Goal: Information Seeking & Learning: Learn about a topic

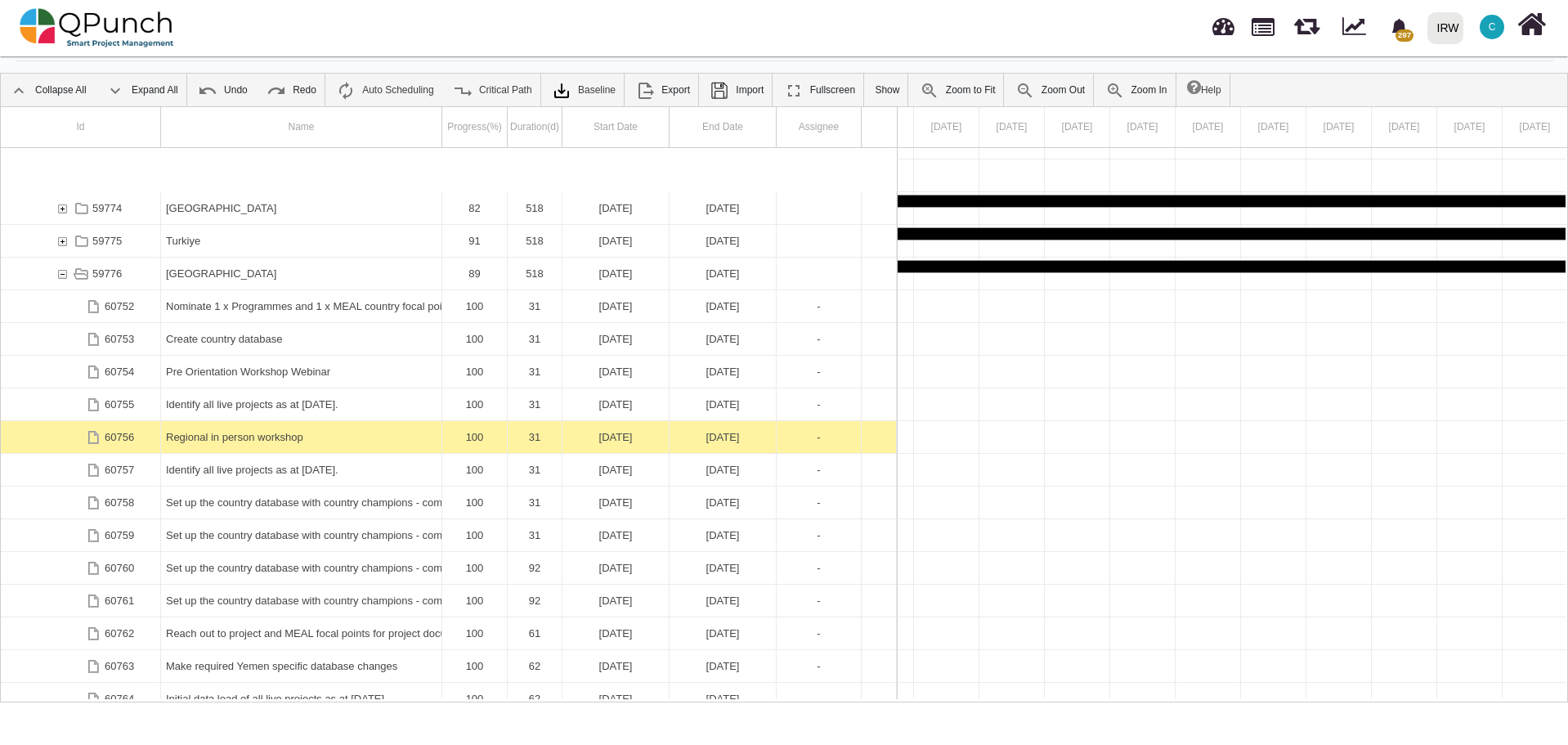
scroll to position [0, 39096]
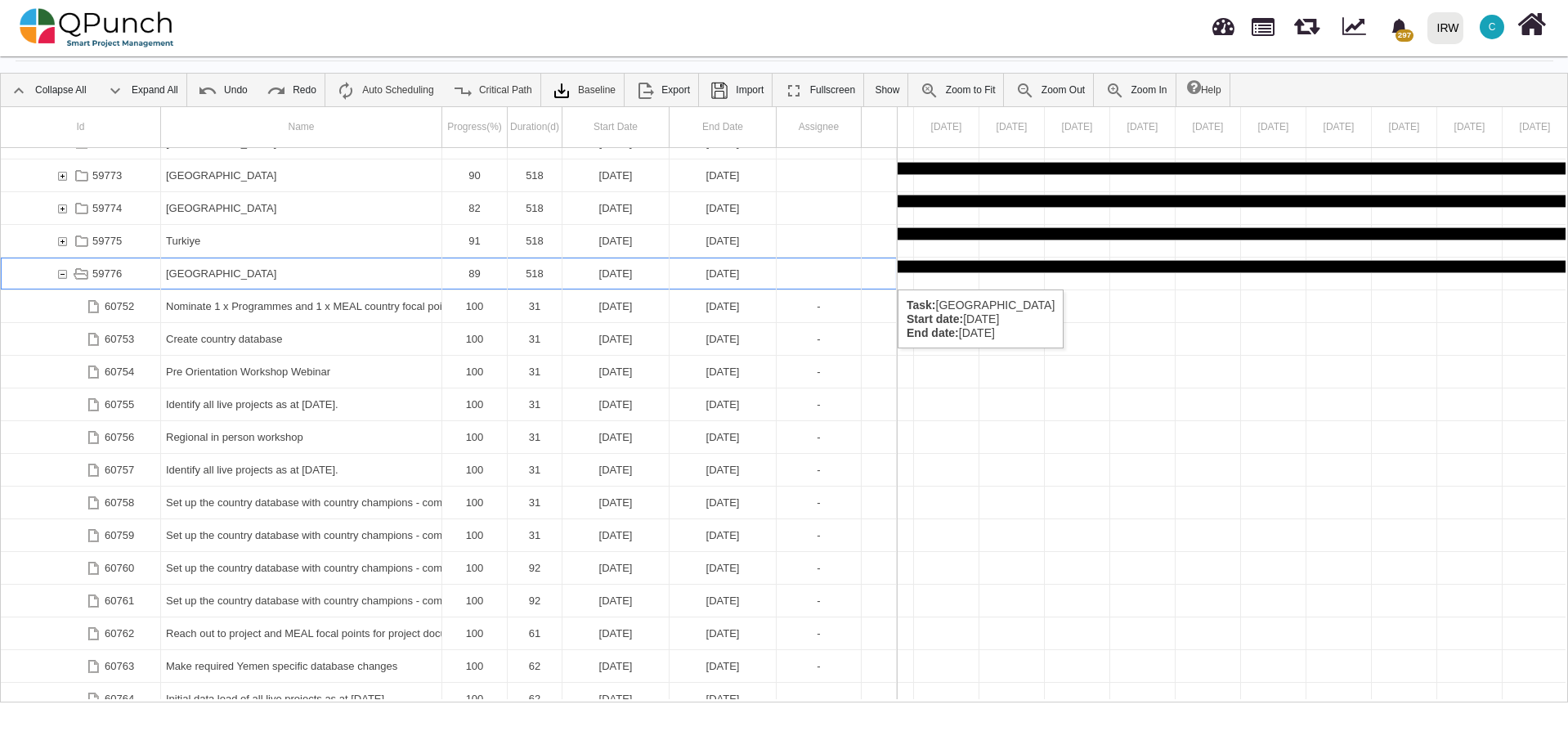
click at [65, 273] on div "59776" at bounding box center [62, 273] width 15 height 32
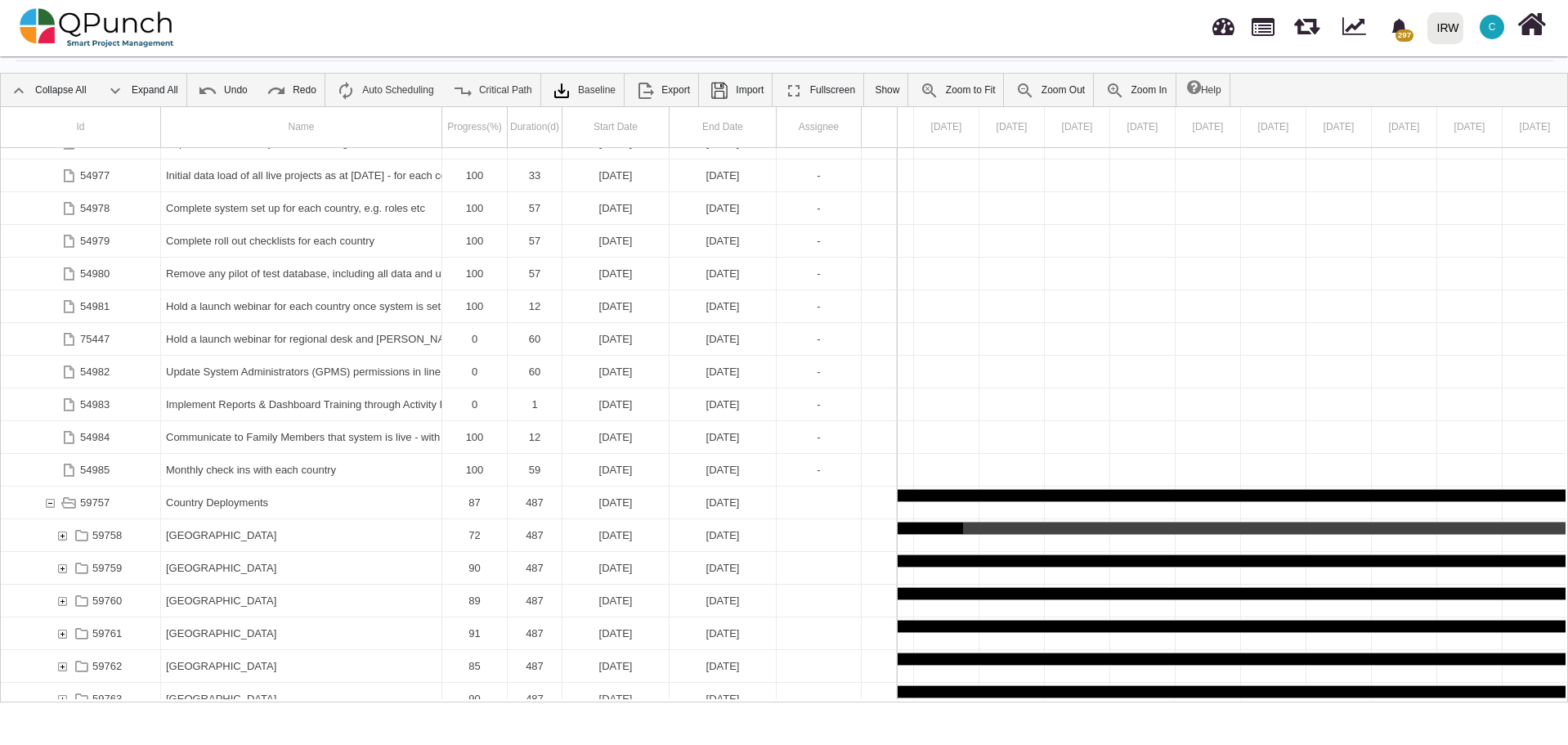
scroll to position [3078, 0]
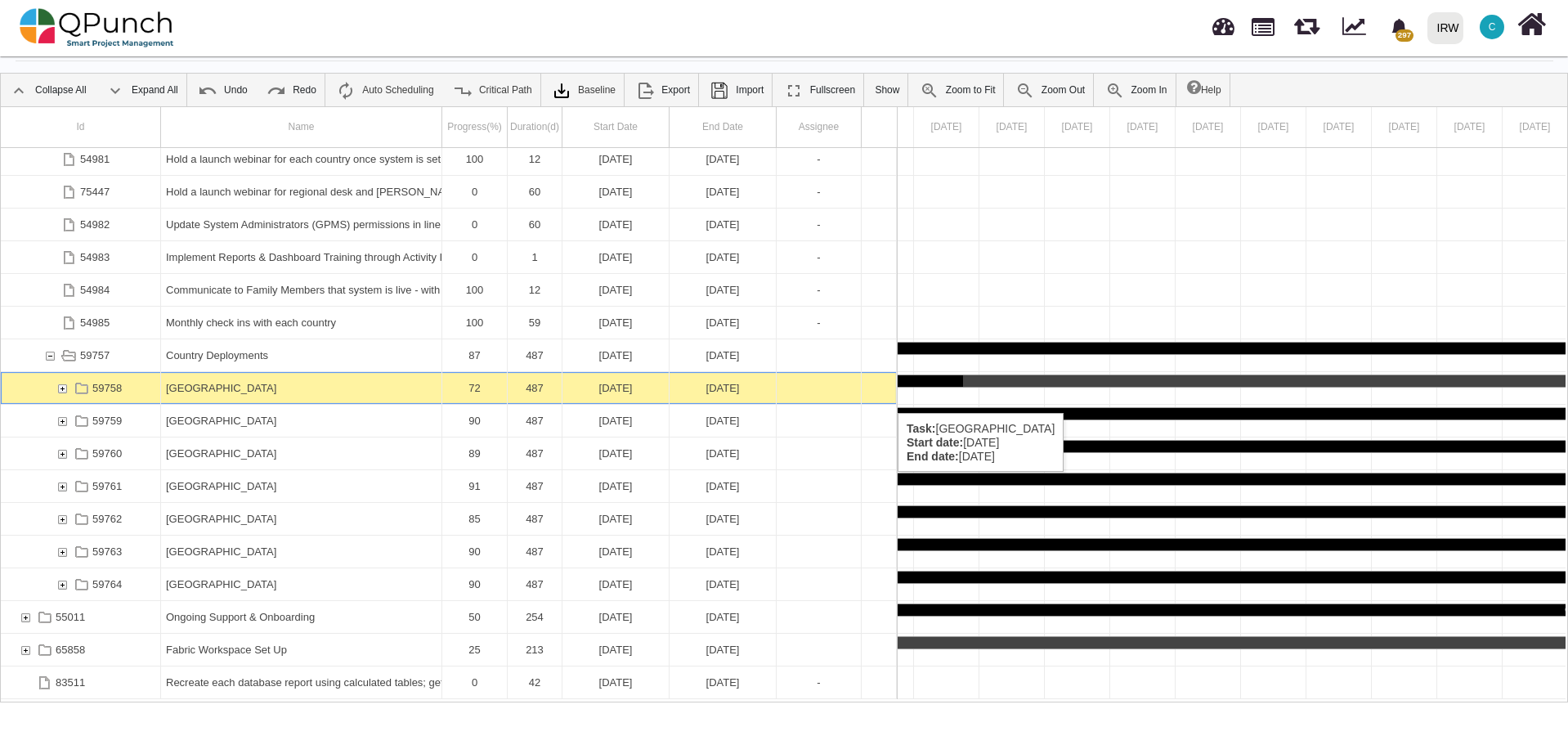
click at [61, 383] on div "59758" at bounding box center [62, 388] width 15 height 32
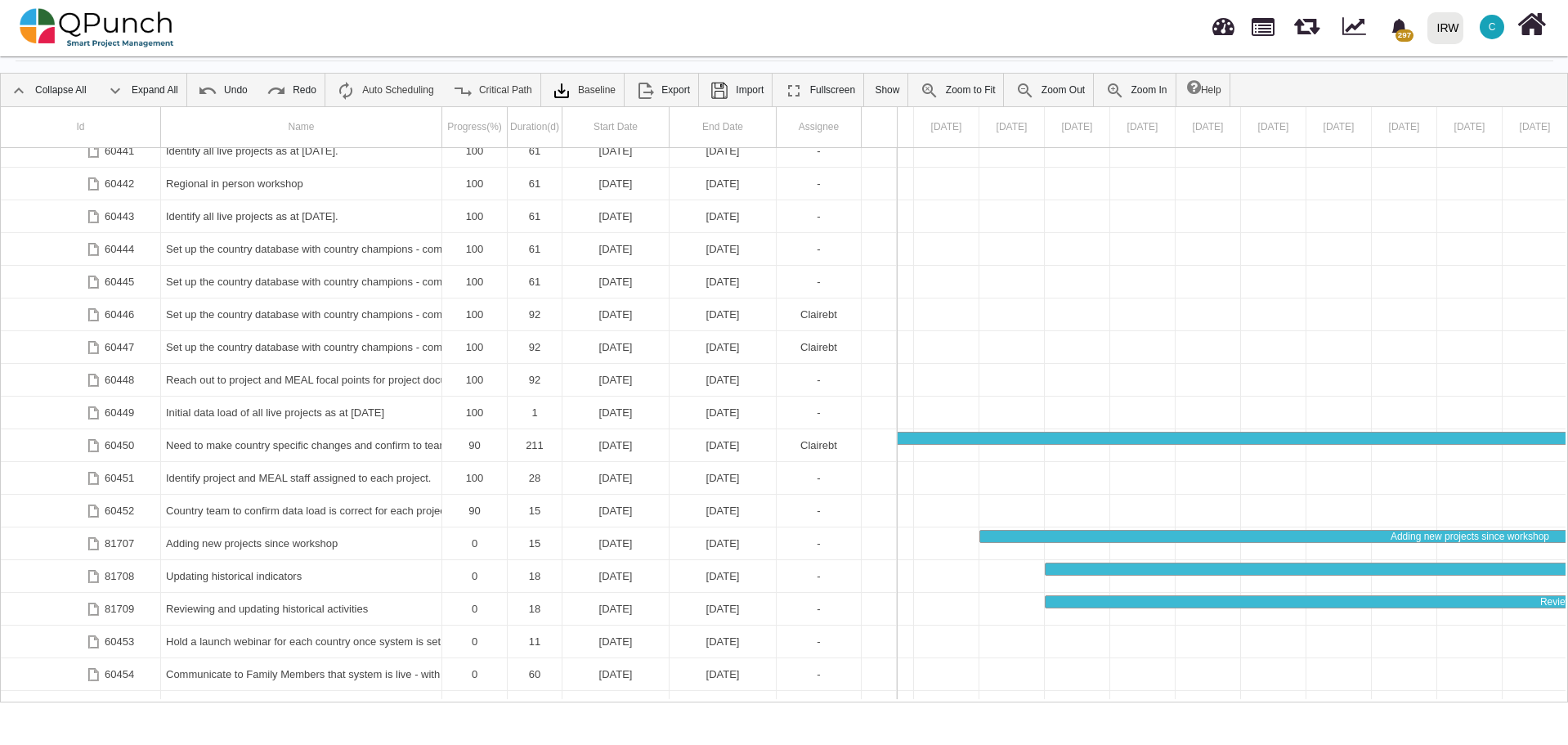
scroll to position [3519, 0]
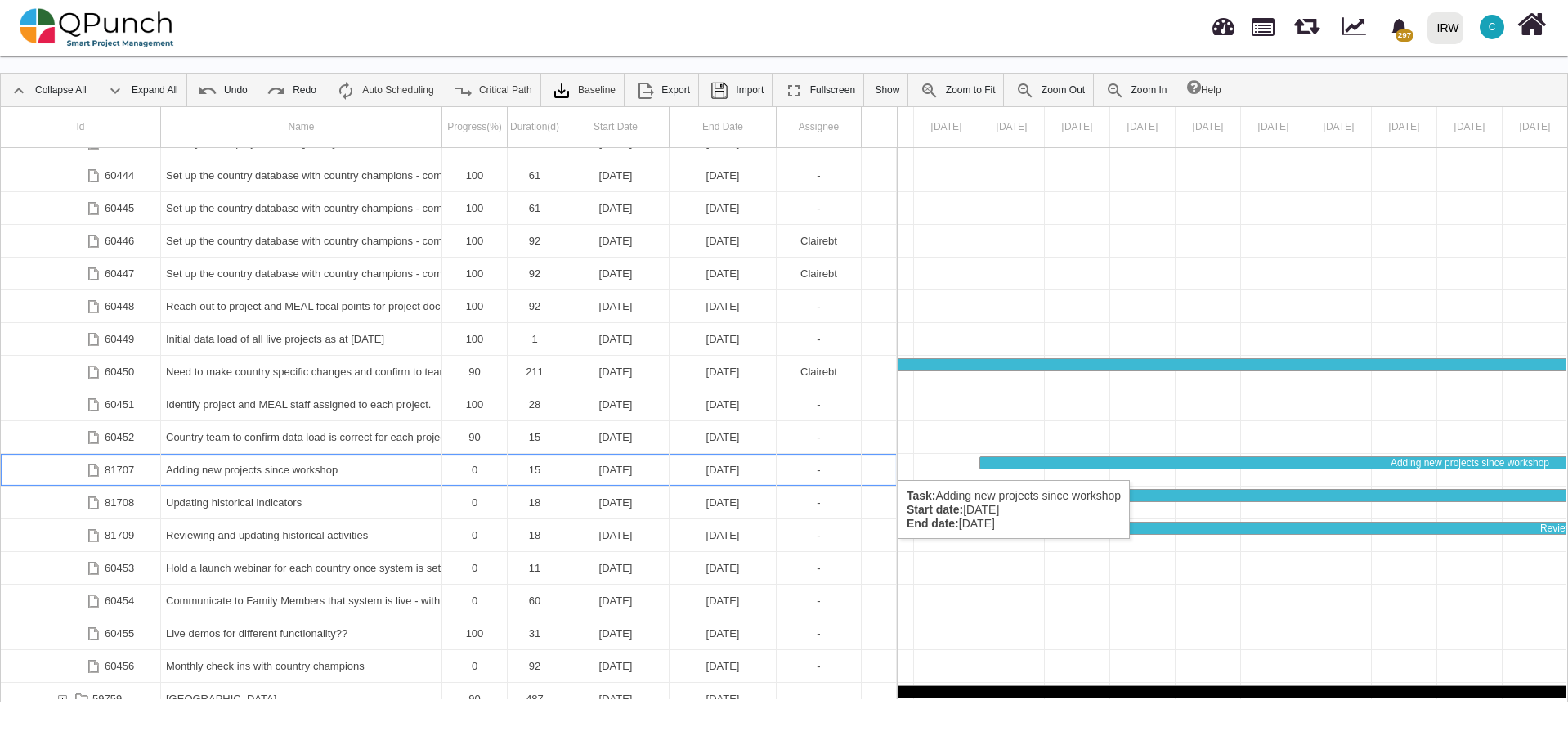
click at [274, 463] on div "Adding new projects since workshop" at bounding box center [302, 469] width 271 height 32
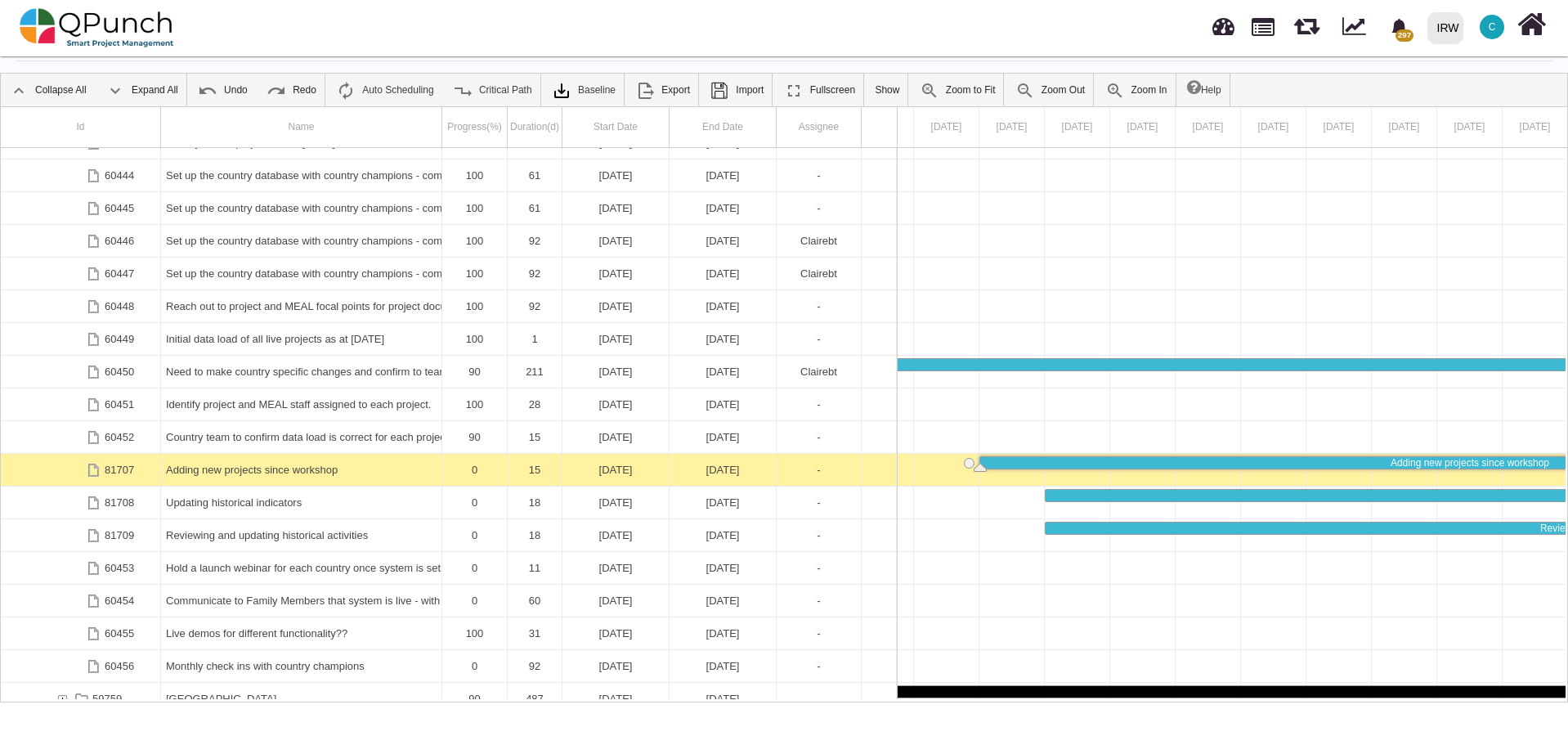
click at [274, 463] on div "Adding new projects since workshop" at bounding box center [302, 469] width 271 height 32
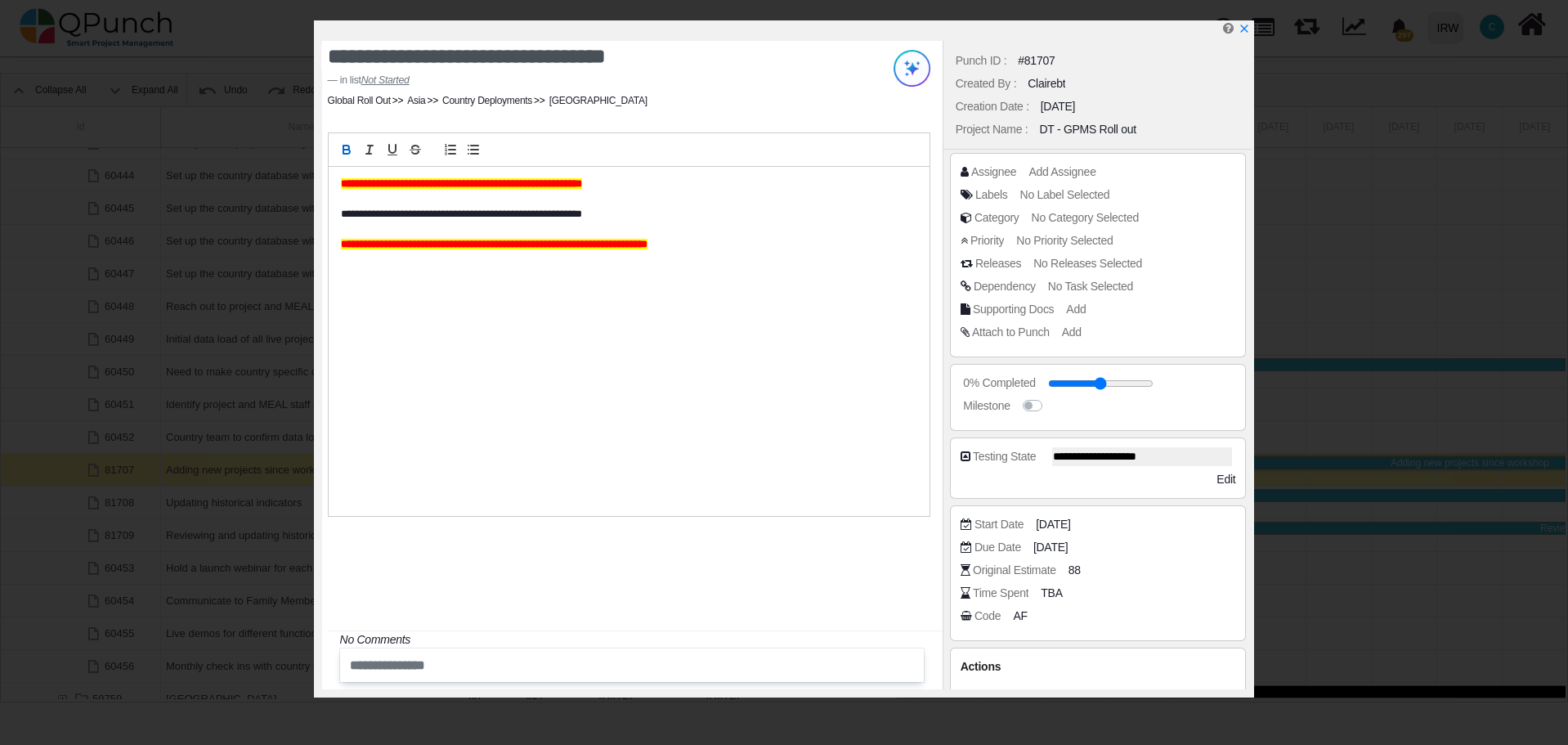
click at [339, 181] on div "**********" at bounding box center [628, 341] width 600 height 349
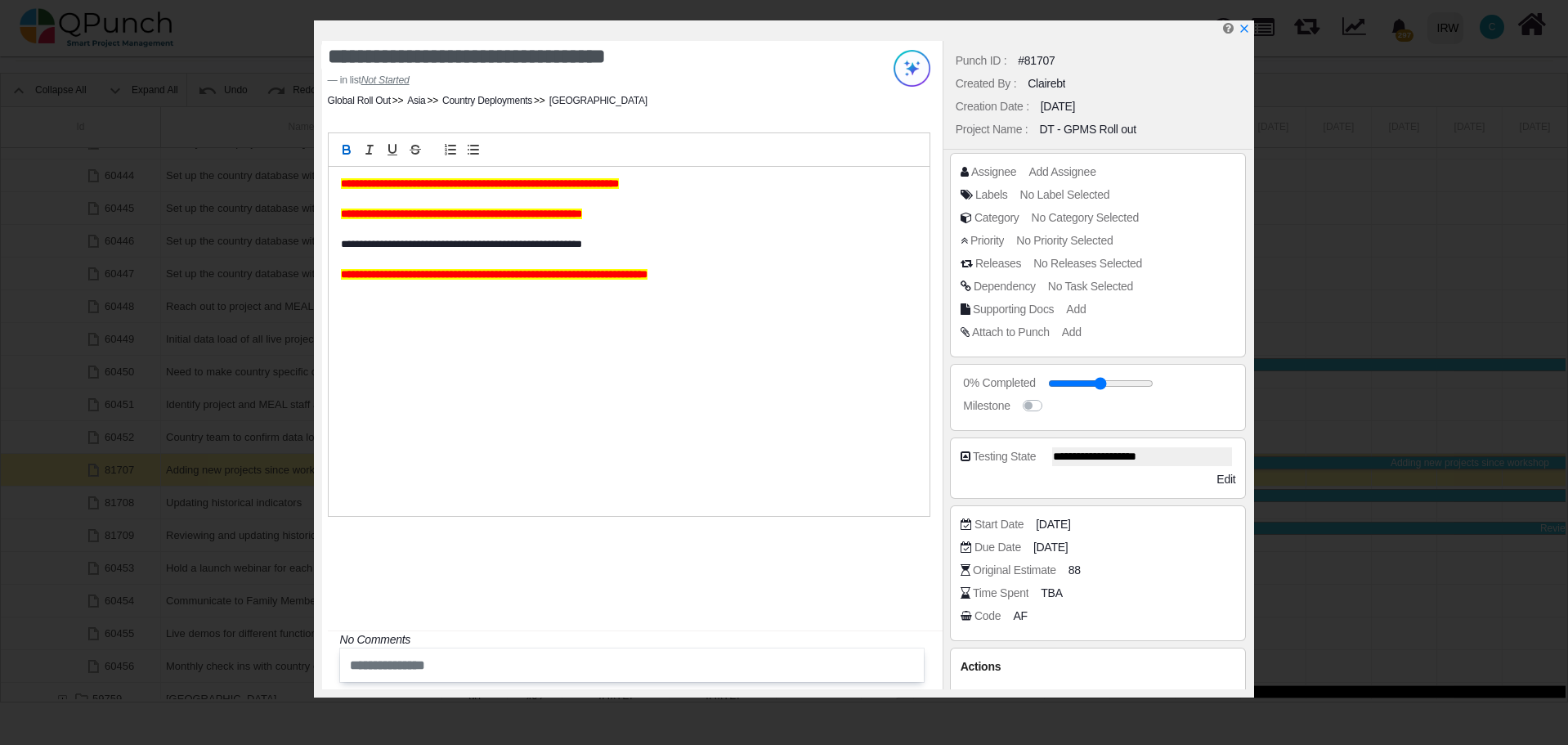
click at [578, 580] on div "**********" at bounding box center [632, 364] width 620 height 649
click at [1244, 32] on icon "x" at bounding box center [1243, 29] width 13 height 13
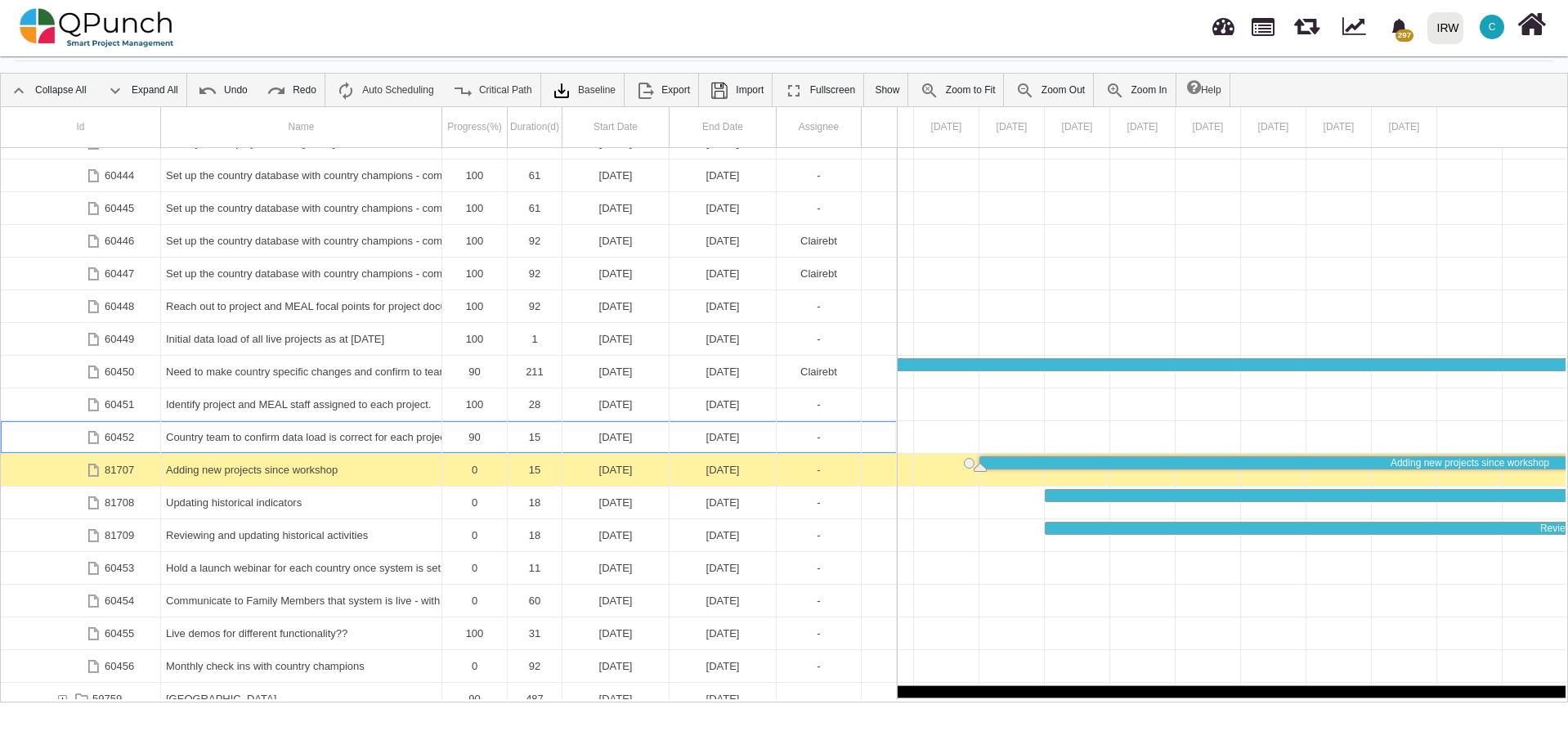
click at [237, 438] on div "Country team to confirm data load is correct for each project" at bounding box center [302, 437] width 271 height 32
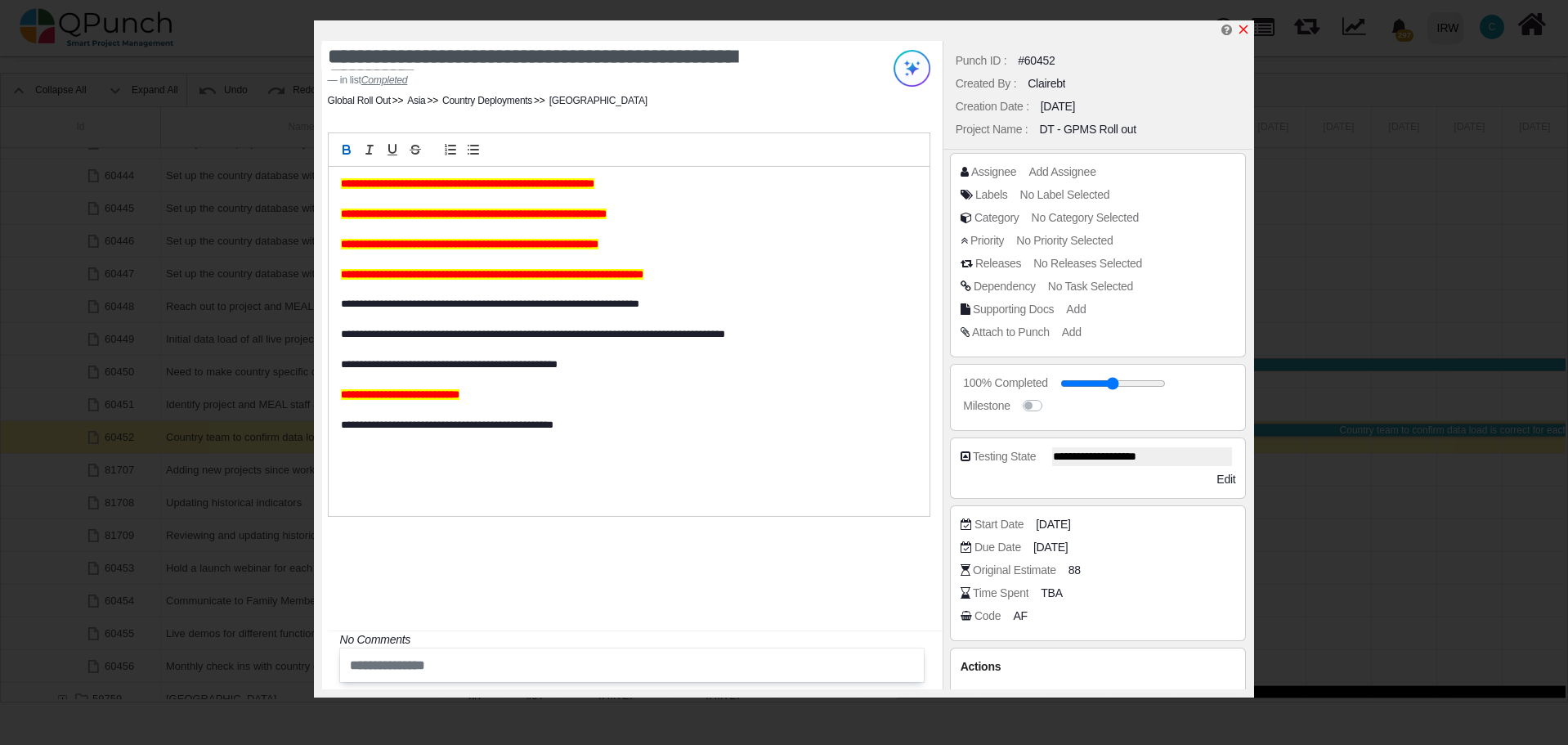
click at [1246, 29] on icon "x" at bounding box center [1244, 29] width 9 height 9
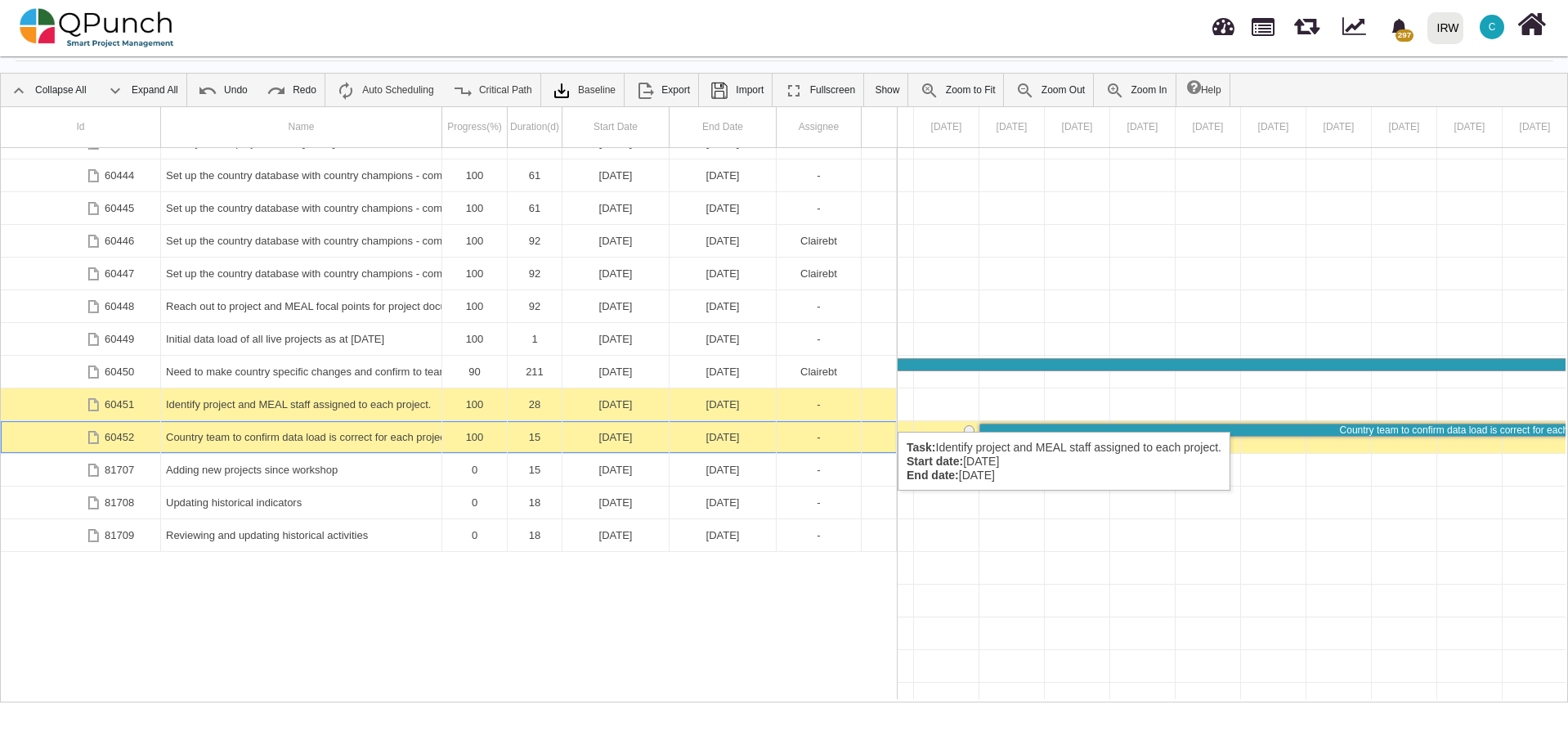
scroll to position [3299, 0]
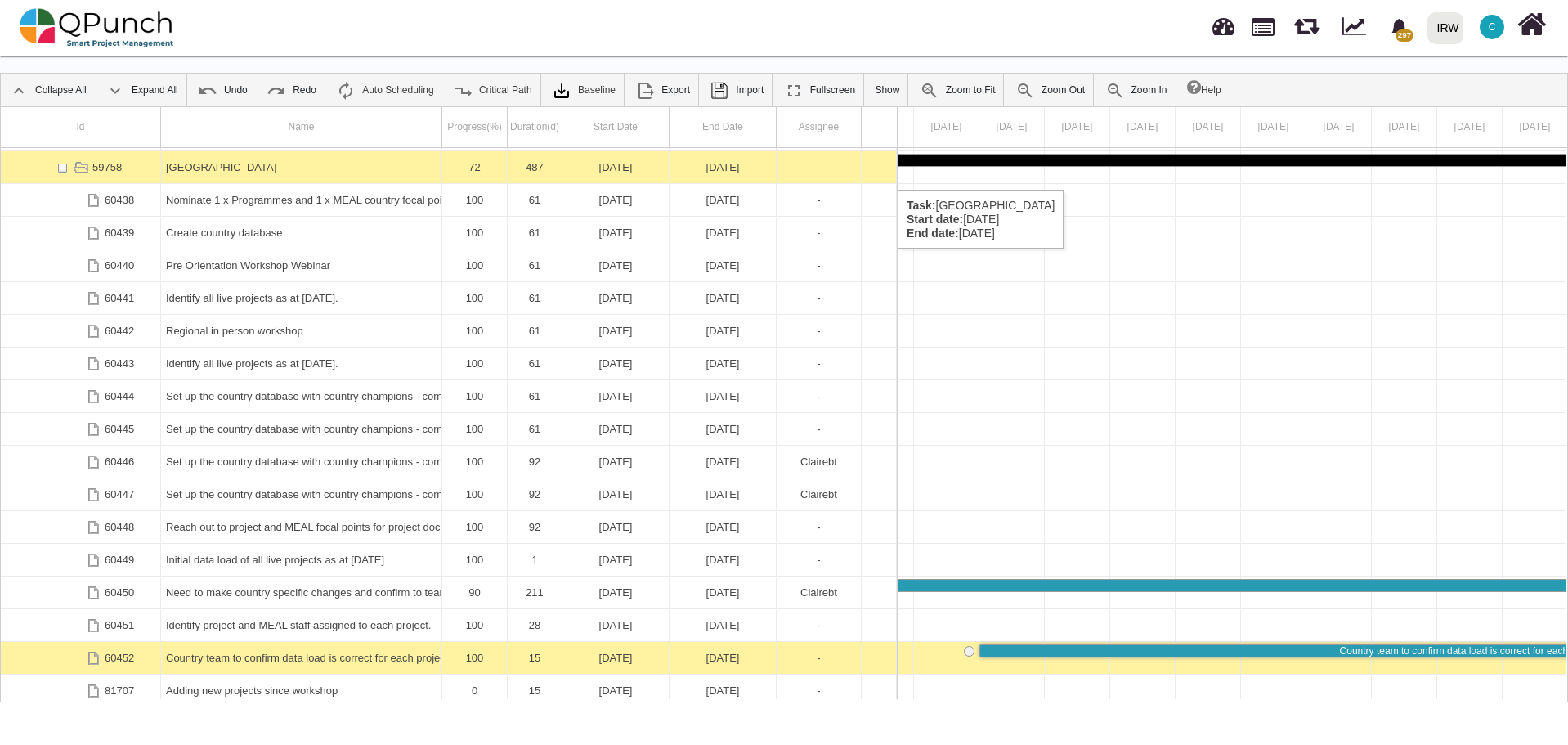
click at [62, 165] on div "59758" at bounding box center [62, 167] width 15 height 32
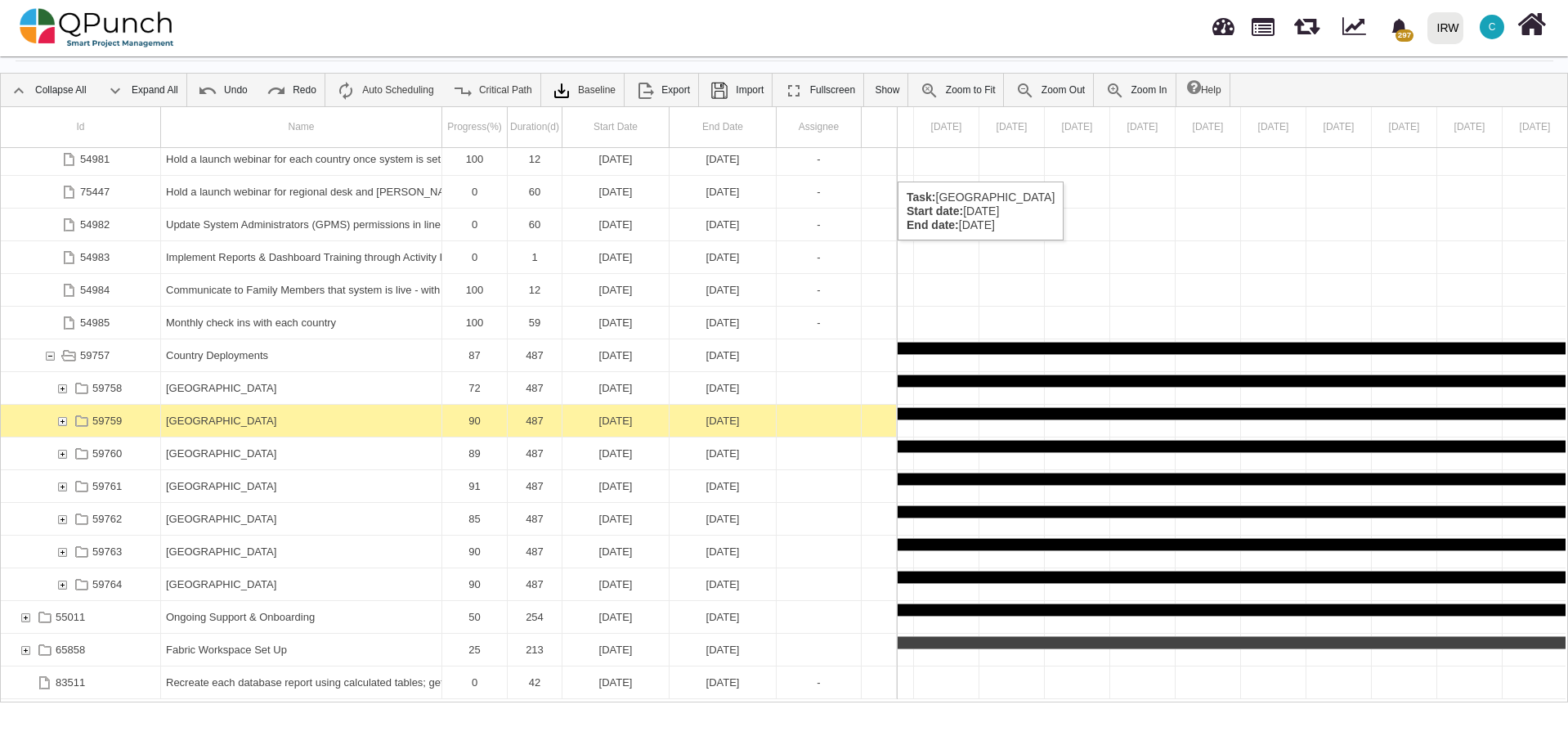
scroll to position [3078, 0]
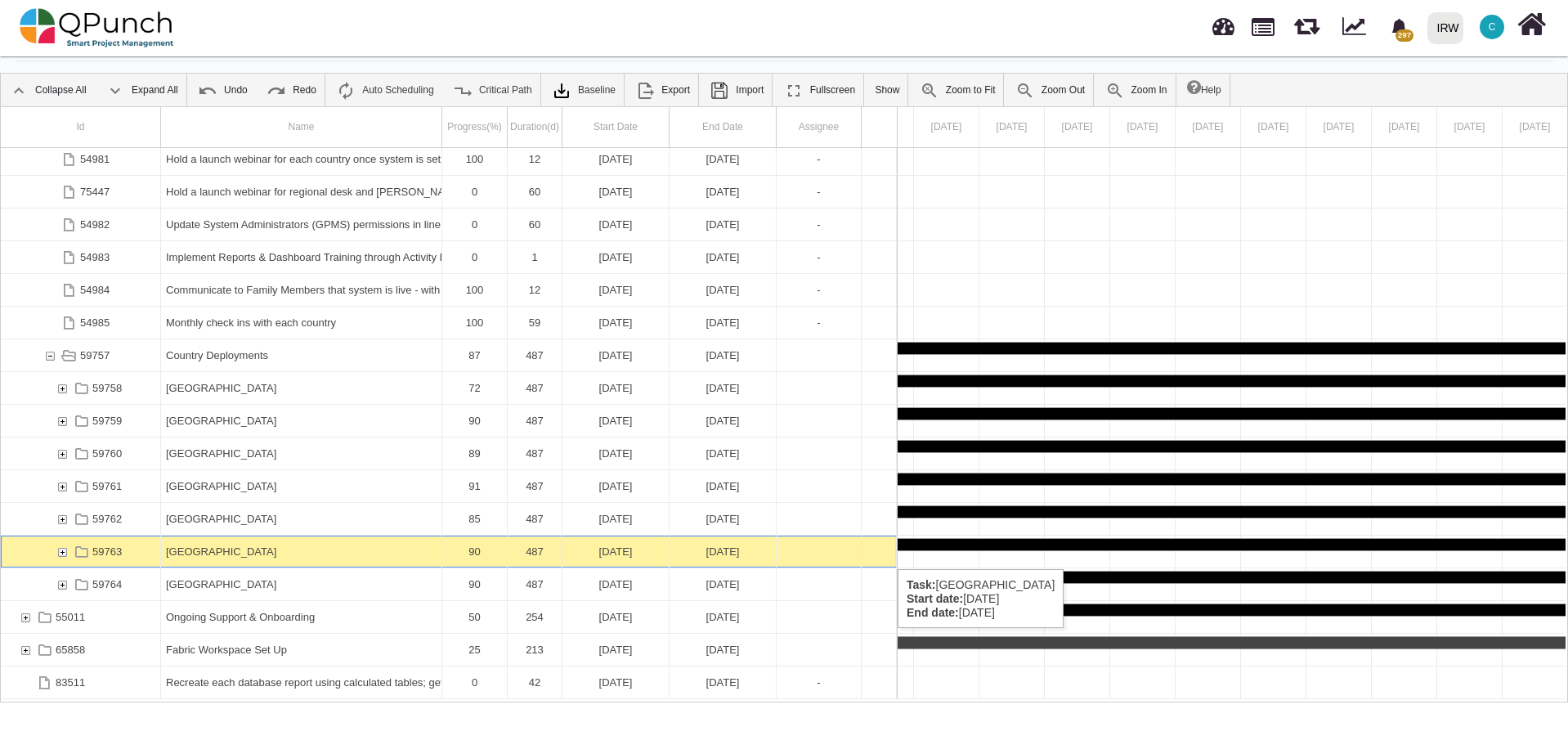
click at [62, 553] on div "59763" at bounding box center [62, 551] width 15 height 32
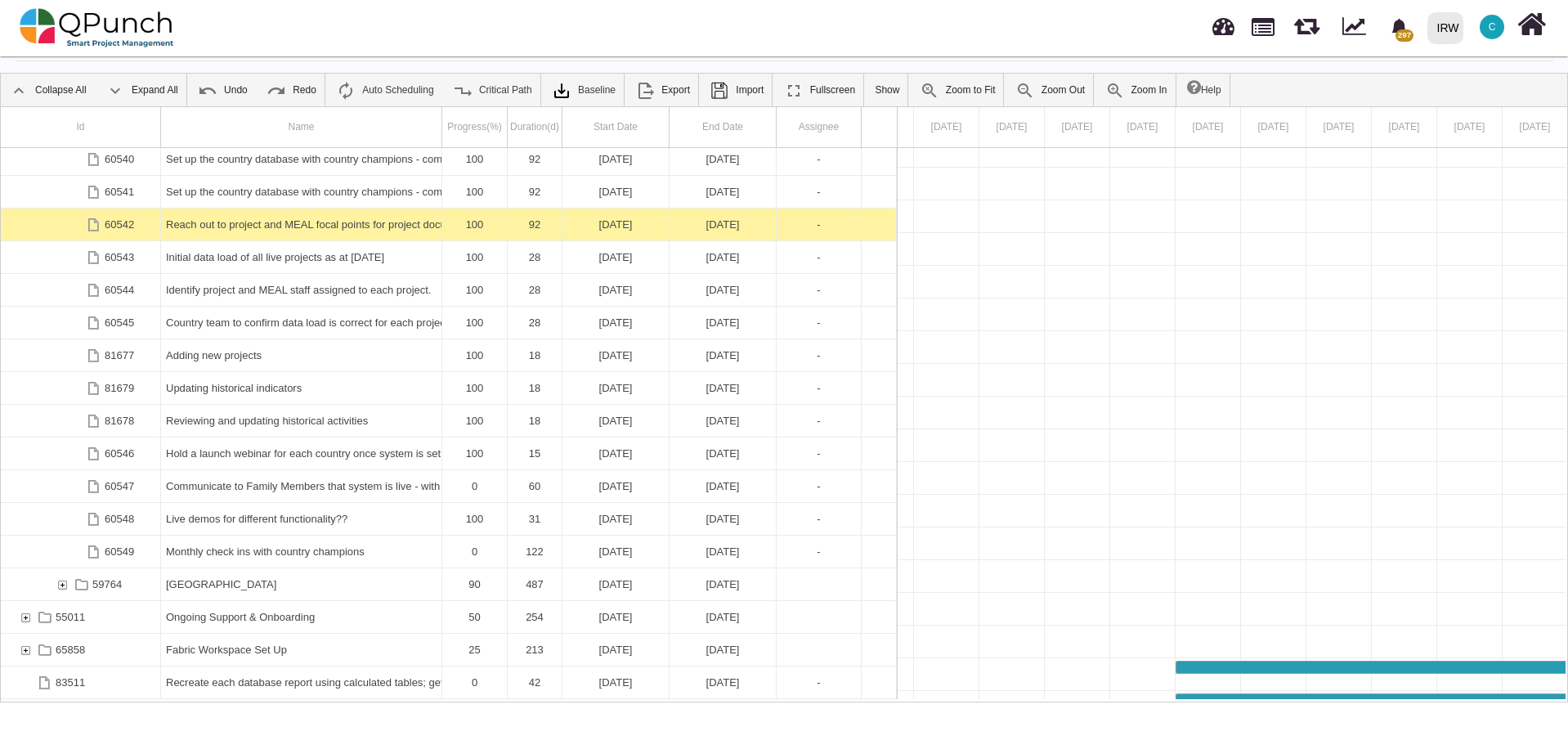
scroll to position [3765, 0]
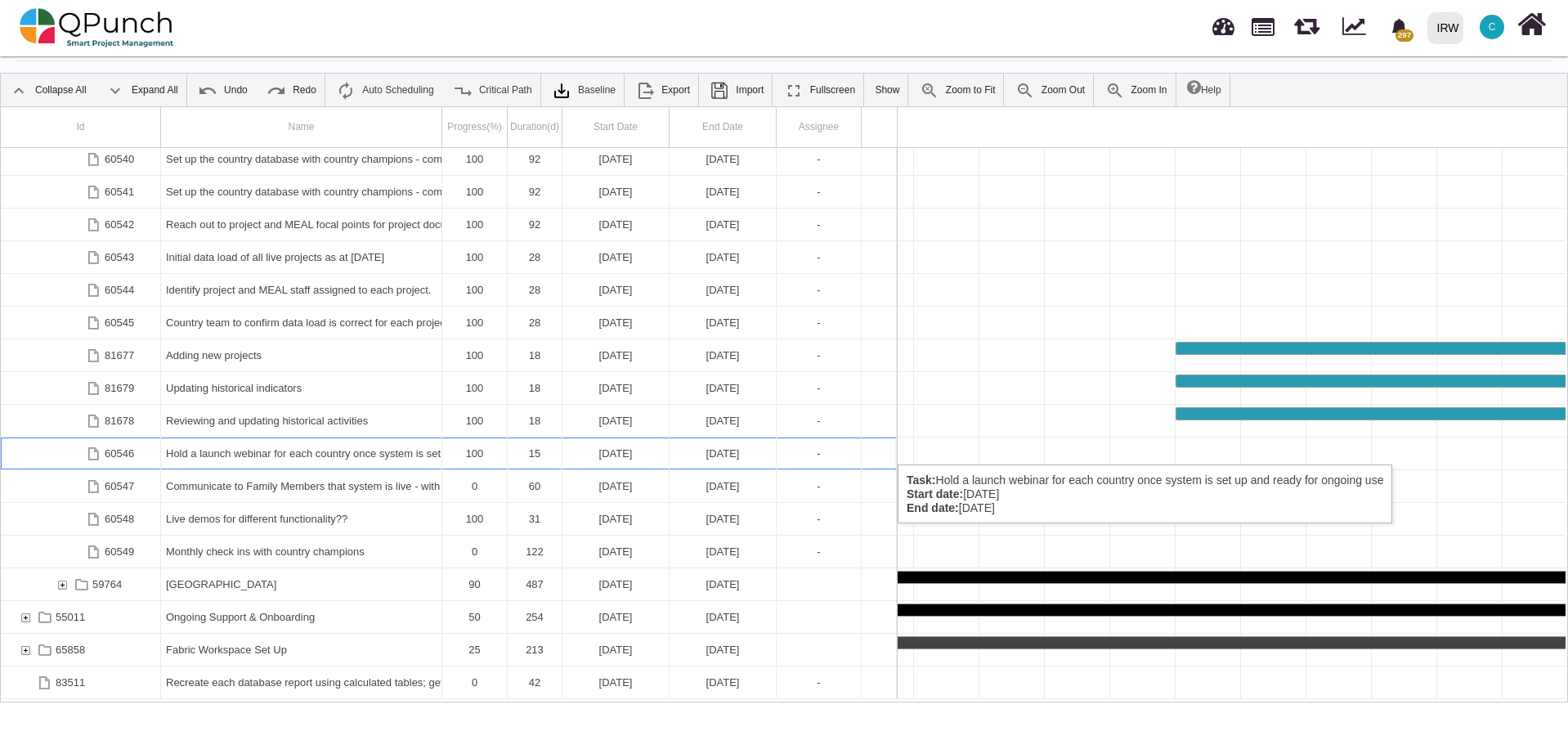
click at [313, 448] on div "Hold a launch webinar for each country once system is set up and ready for ongo…" at bounding box center [302, 453] width 271 height 32
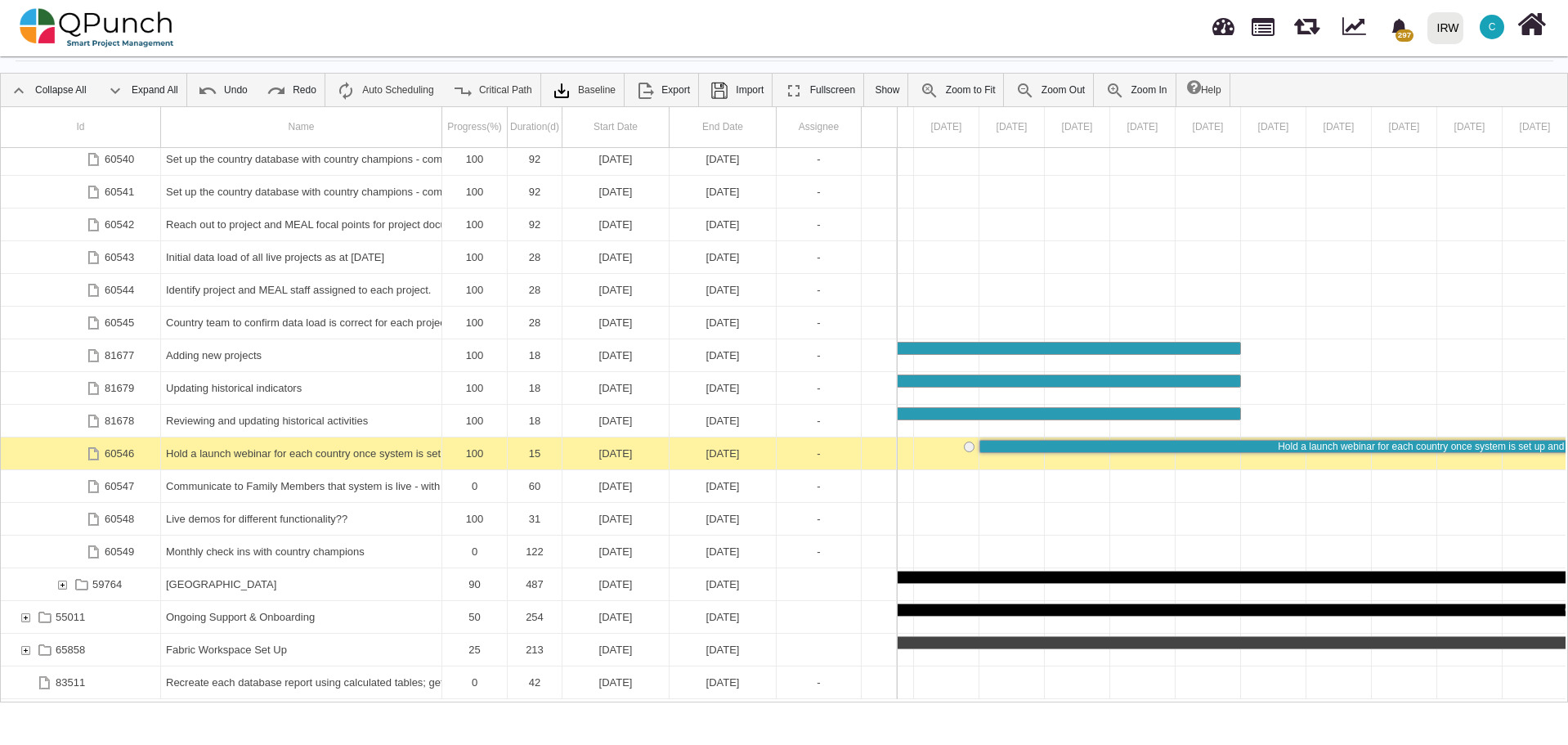
click at [313, 448] on div "Hold a launch webinar for each country once system is set up and ready for ongo…" at bounding box center [302, 453] width 271 height 32
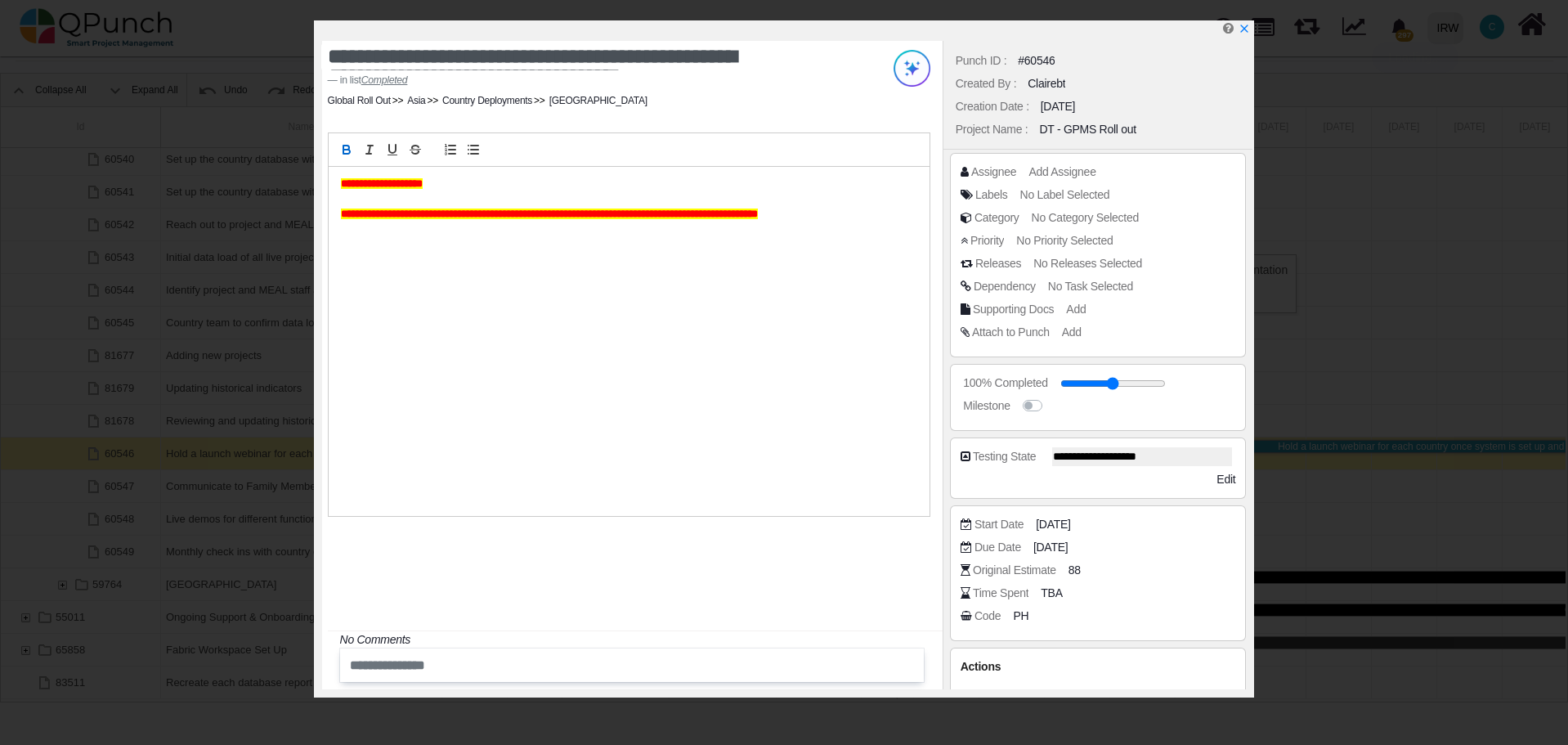
click at [342, 185] on strong "**********" at bounding box center [382, 183] width 82 height 10
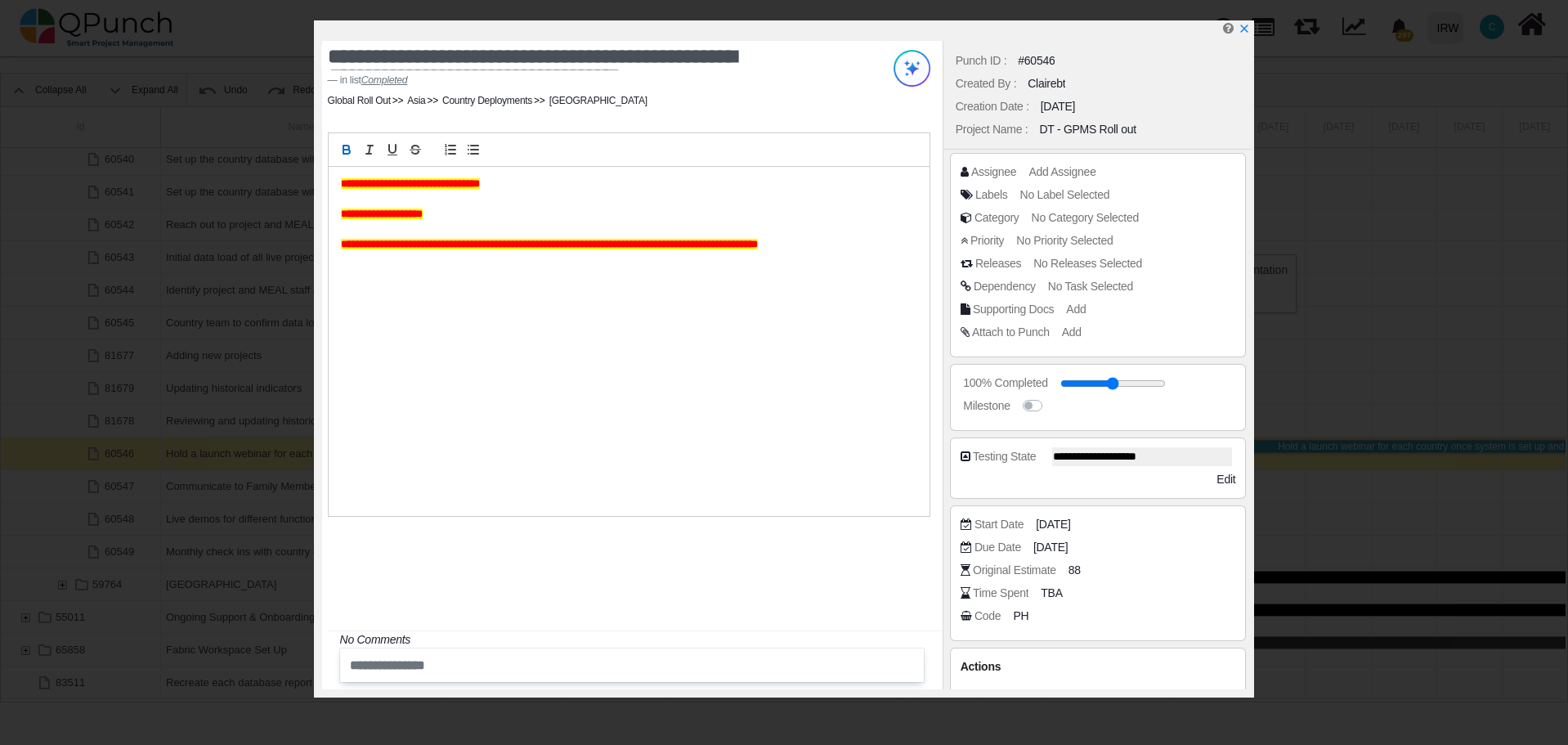
click at [574, 580] on div "**********" at bounding box center [632, 364] width 620 height 649
click at [1245, 30] on icon "x" at bounding box center [1244, 29] width 9 height 9
